Goal: Task Accomplishment & Management: Use online tool/utility

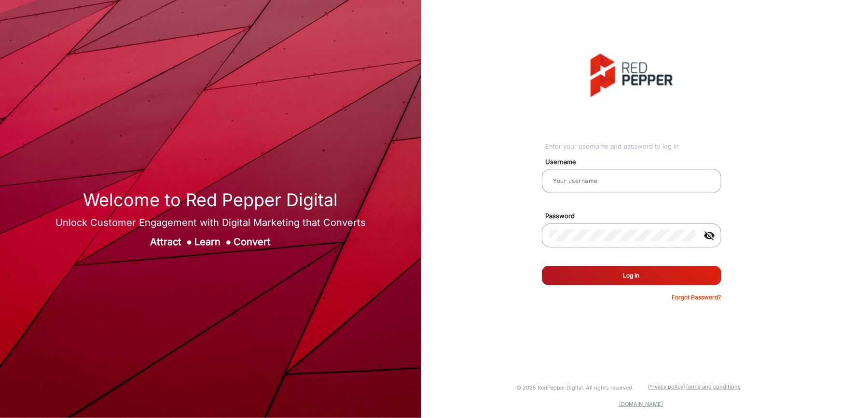
type input "[PERSON_NAME] prod"
click at [628, 275] on button "Log In" at bounding box center [631, 275] width 179 height 19
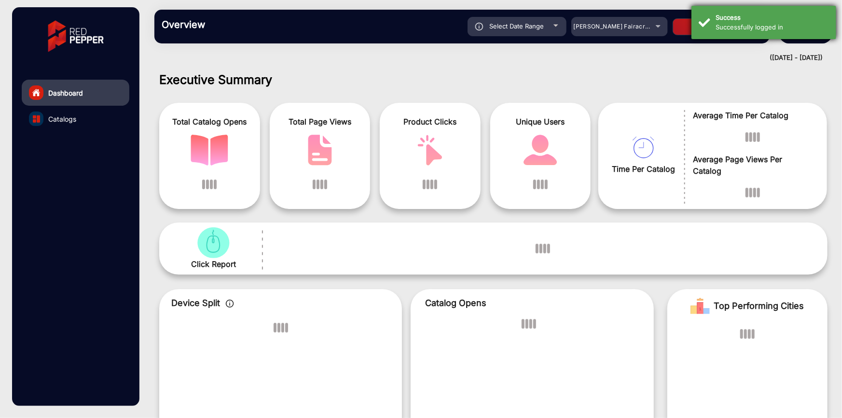
scroll to position [7, 0]
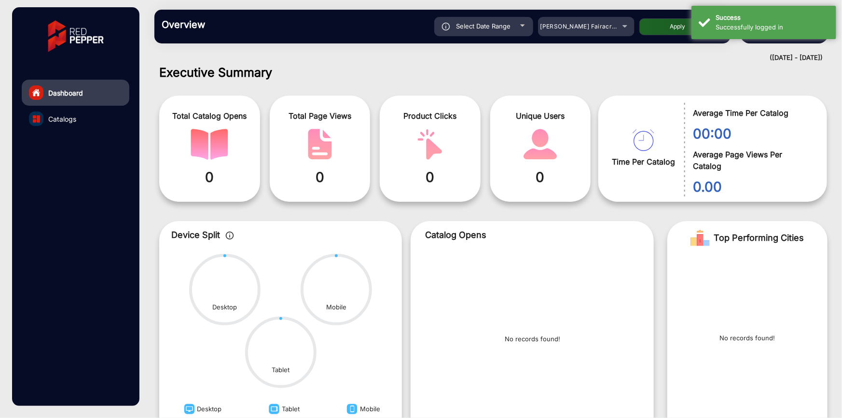
click at [637, 78] on h1 "Executive Summary" at bounding box center [493, 72] width 668 height 14
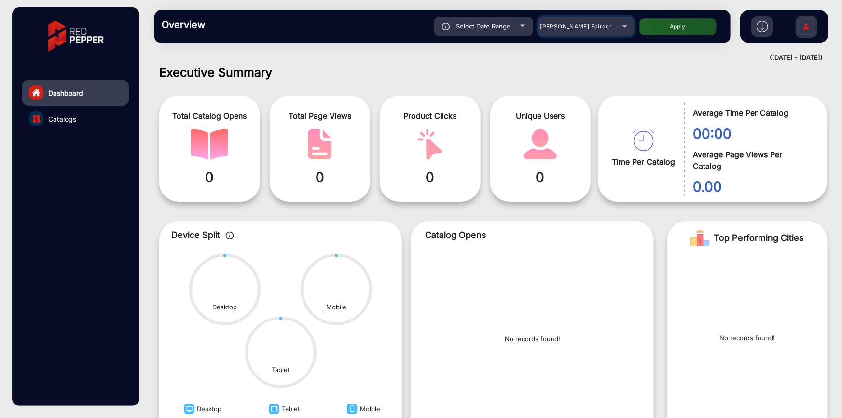
click at [617, 32] on mat-select "[PERSON_NAME] Fairacre Farms" at bounding box center [586, 26] width 96 height 19
click at [623, 24] on div "[PERSON_NAME] Fairacre Farms" at bounding box center [586, 27] width 96 height 12
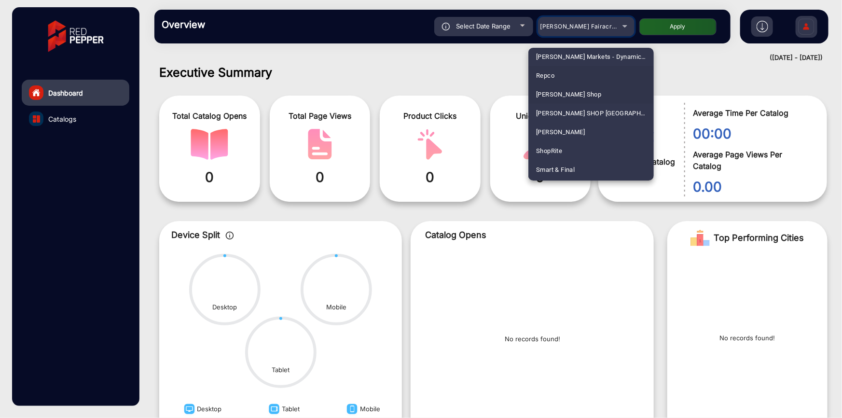
scroll to position [2413, 0]
click at [551, 149] on span "ShopRite" at bounding box center [549, 150] width 26 height 19
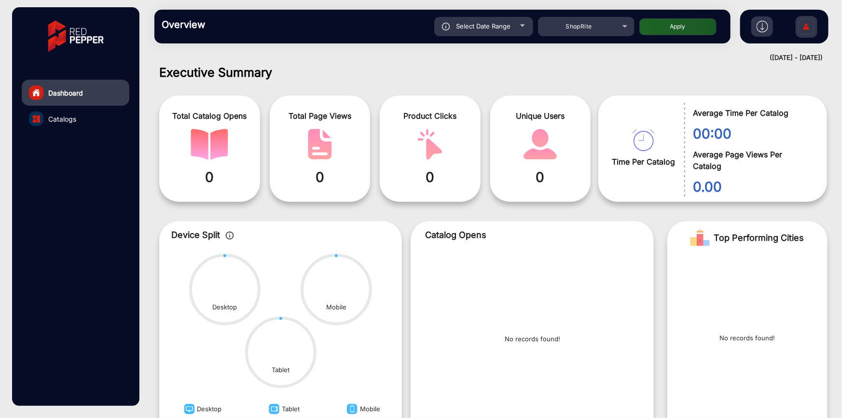
click at [675, 27] on button "Apply" at bounding box center [677, 26] width 77 height 17
type input "[DATE]"
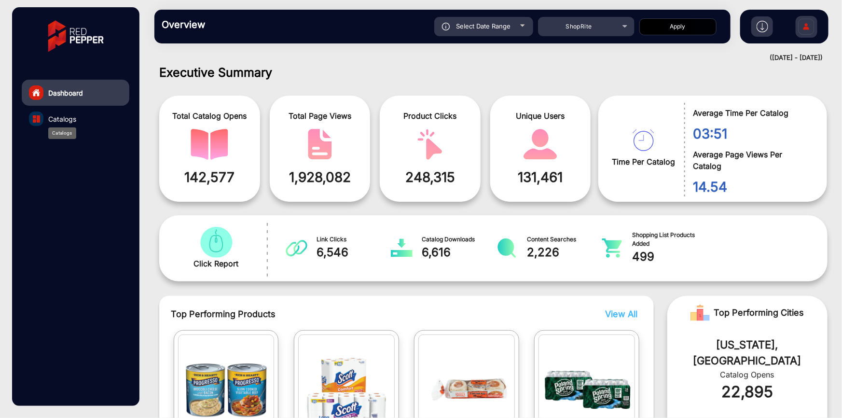
click at [63, 117] on span "Catalogs" at bounding box center [62, 119] width 28 height 10
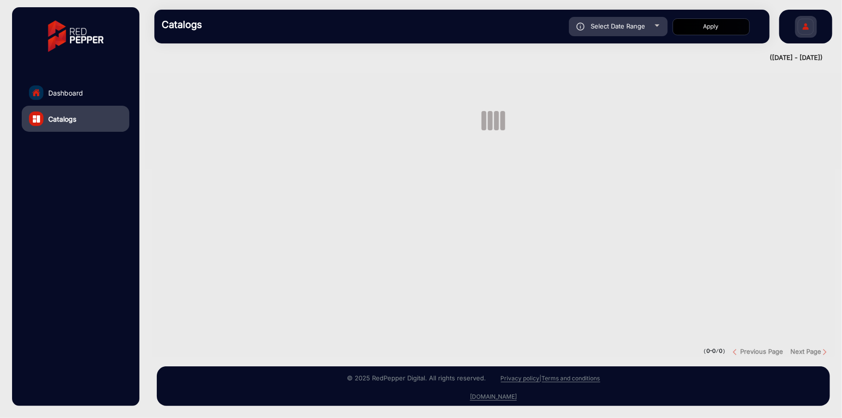
click at [63, 117] on span "Catalogs" at bounding box center [62, 119] width 28 height 10
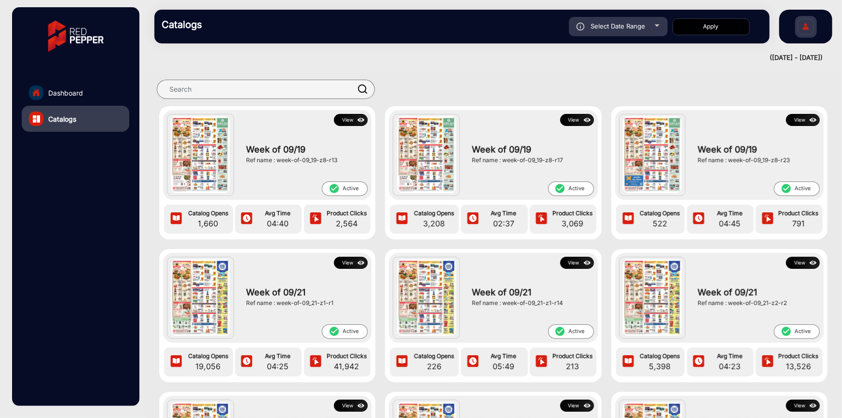
scroll to position [7, 0]
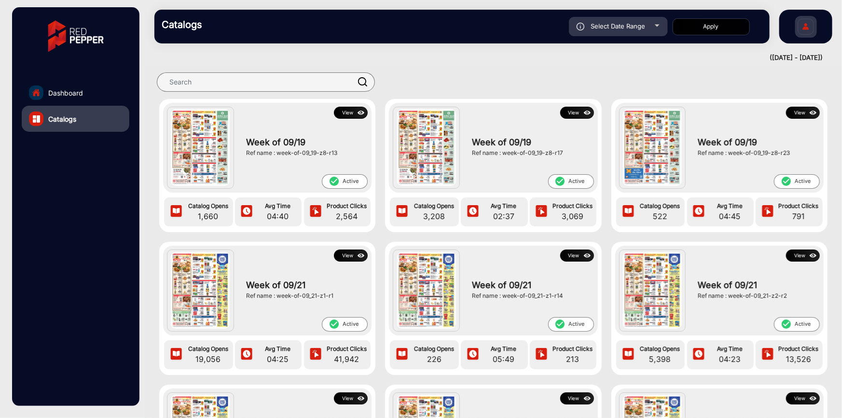
click at [348, 116] on button "View" at bounding box center [351, 113] width 34 height 12
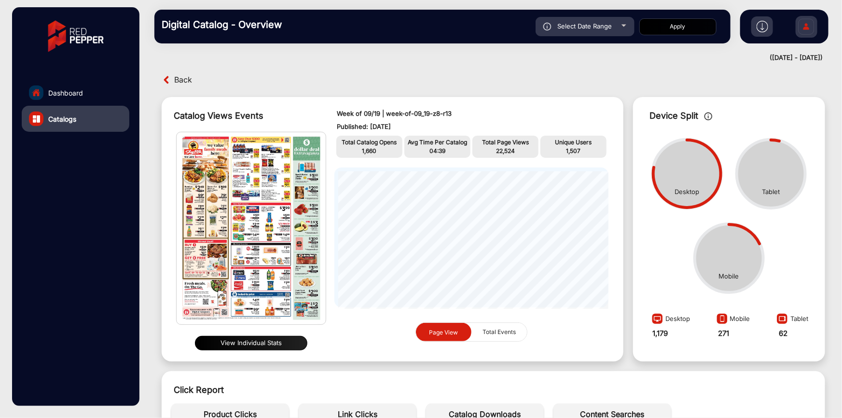
click at [256, 342] on button "View Individual Stats" at bounding box center [251, 343] width 113 height 14
